Goal: Task Accomplishment & Management: Manage account settings

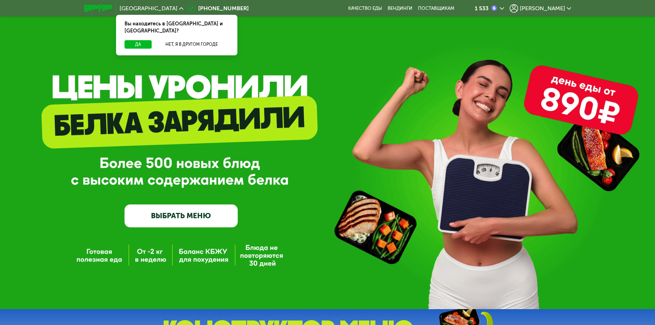
click at [553, 8] on span "[PERSON_NAME]" at bounding box center [542, 9] width 45 height 6
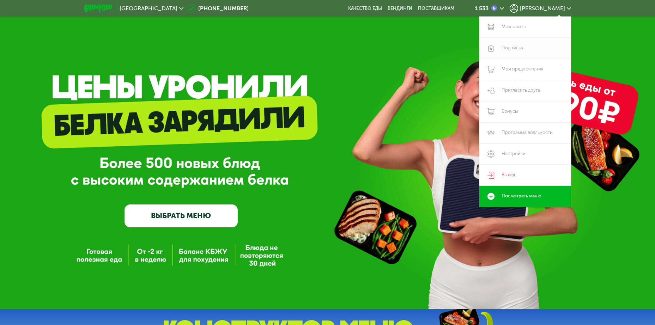
click at [512, 48] on link "Подписка" at bounding box center [525, 48] width 92 height 21
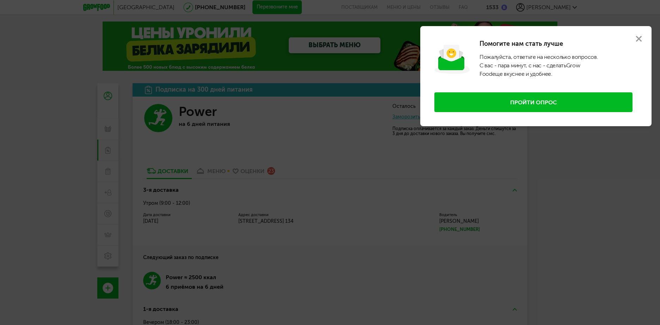
click at [640, 36] on icon at bounding box center [639, 39] width 6 height 6
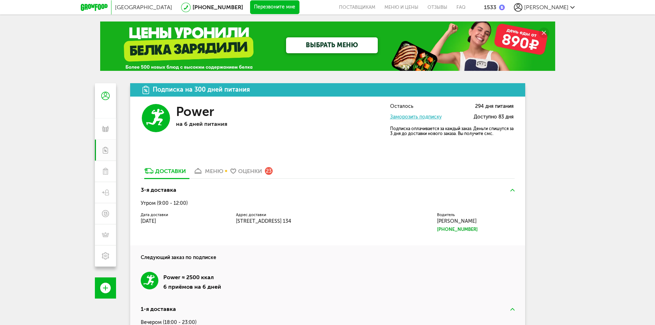
click at [213, 173] on div "меню" at bounding box center [214, 171] width 18 height 7
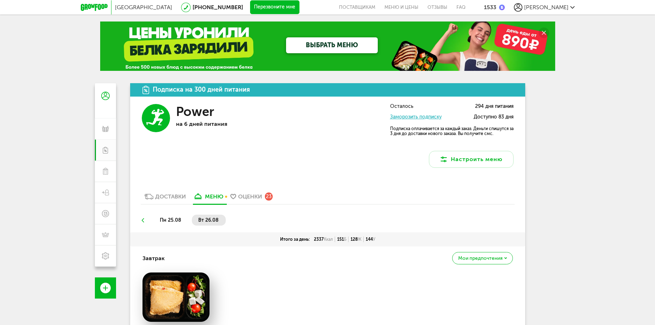
click at [496, 7] on div "1533" at bounding box center [490, 7] width 12 height 7
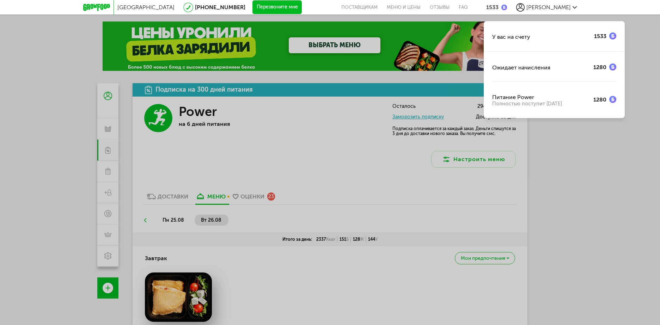
click at [582, 164] on div "У вас на счету 1533 Ожидает начисления 1280 Питание Power Полностью поступит [D…" at bounding box center [330, 162] width 660 height 325
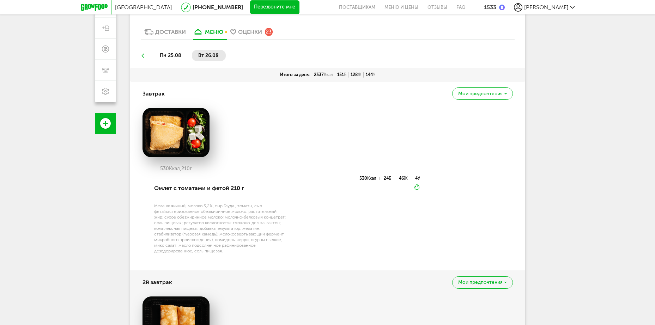
scroll to position [169, 0]
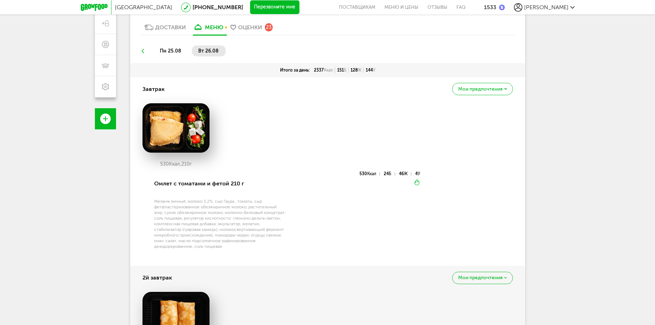
click at [168, 51] on span "пн 25.08" at bounding box center [171, 51] width 22 height 6
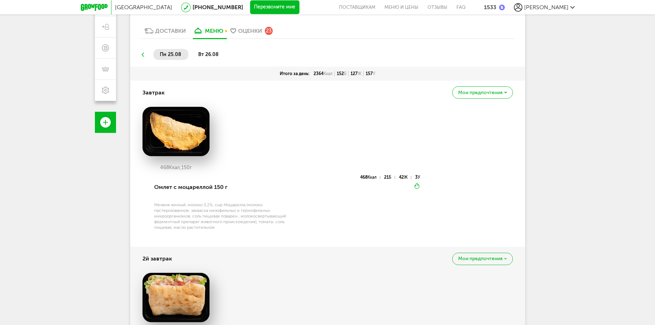
scroll to position [134, 0]
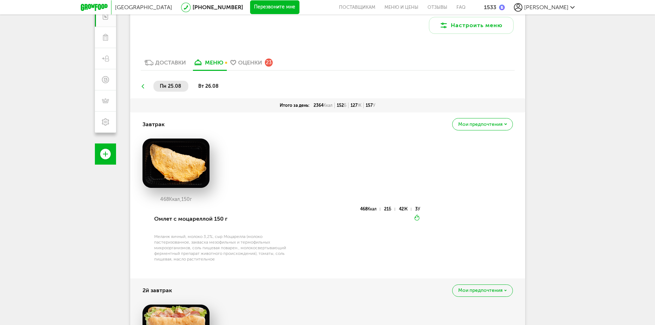
drag, startPoint x: 210, startPoint y: 83, endPoint x: 213, endPoint y: 95, distance: 11.6
click at [210, 82] on li "вт 26.08" at bounding box center [209, 86] width 34 height 11
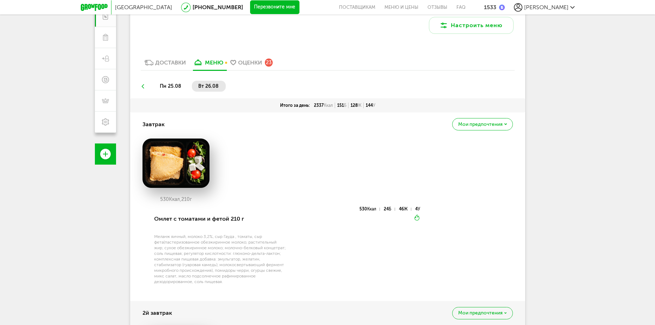
click at [230, 149] on div "530 Ккал, 210 г" at bounding box center [328, 173] width 370 height 68
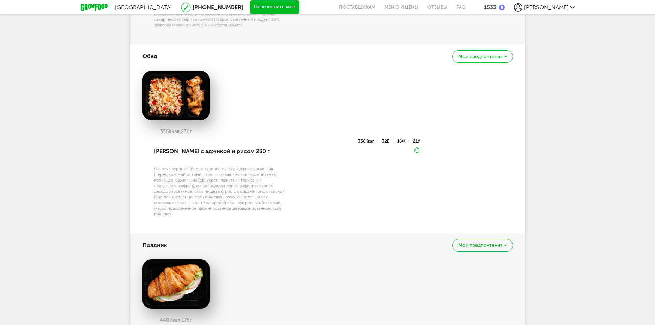
scroll to position [557, 0]
click at [156, 151] on div "[PERSON_NAME] с аджикой и рисом 230 г" at bounding box center [220, 151] width 132 height 24
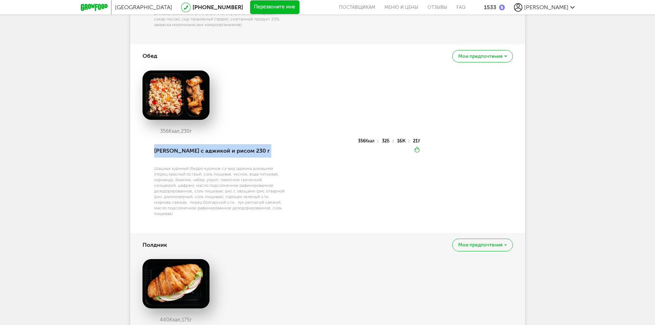
drag, startPoint x: 156, startPoint y: 151, endPoint x: 264, endPoint y: 150, distance: 108.0
click at [264, 150] on div "[PERSON_NAME] с аджикой и рисом 230 г" at bounding box center [220, 151] width 132 height 24
click at [269, 205] on div "Шашлык куриный (бедро куриное су-вид (аджика домашняя (перец красный острый, со…" at bounding box center [220, 191] width 132 height 51
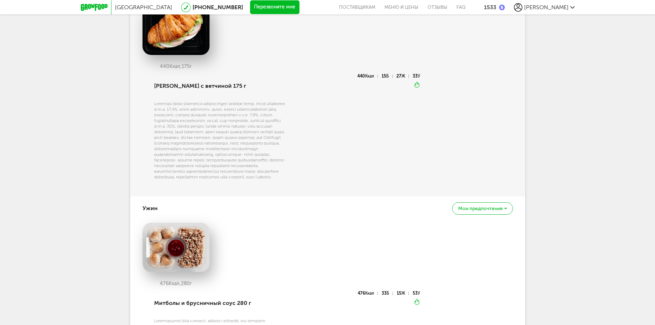
scroll to position [811, 0]
drag, startPoint x: 156, startPoint y: 84, endPoint x: 246, endPoint y: 89, distance: 90.4
click at [246, 89] on div "[PERSON_NAME] с ветчиной 175 г" at bounding box center [220, 86] width 132 height 24
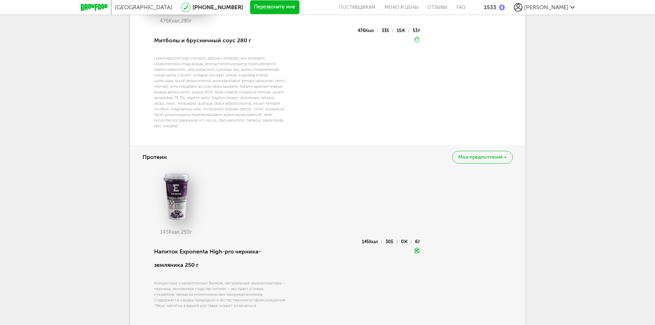
scroll to position [1096, 0]
drag, startPoint x: 235, startPoint y: 267, endPoint x: 198, endPoint y: 252, distance: 39.9
click at [198, 252] on div "Напиток Exponenta High-pro черника-земляника 250 г" at bounding box center [220, 259] width 132 height 38
click at [209, 266] on div "Напиток Exponenta High-pro черника-земляника 250 г" at bounding box center [220, 259] width 132 height 38
